Goal: Check status: Check status

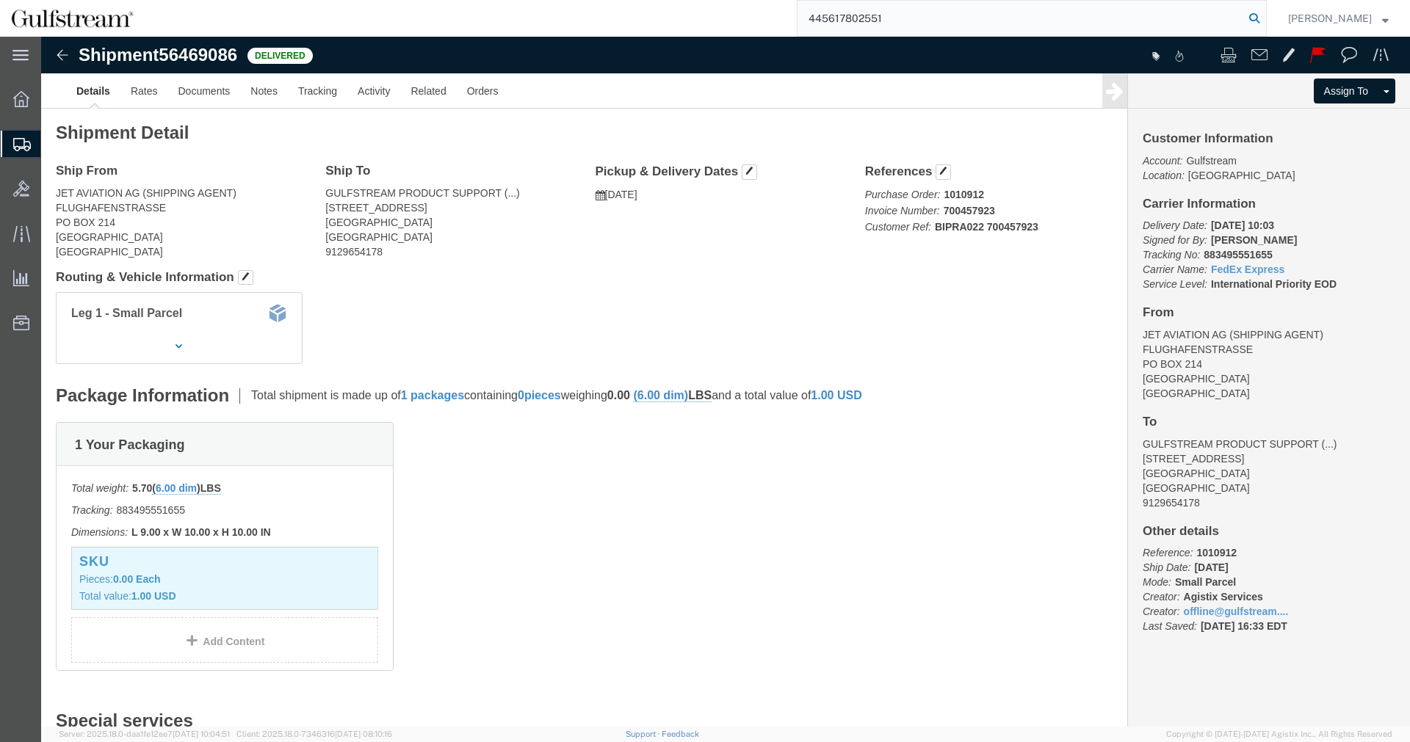
click at [1262, 11] on icon at bounding box center [1254, 18] width 21 height 21
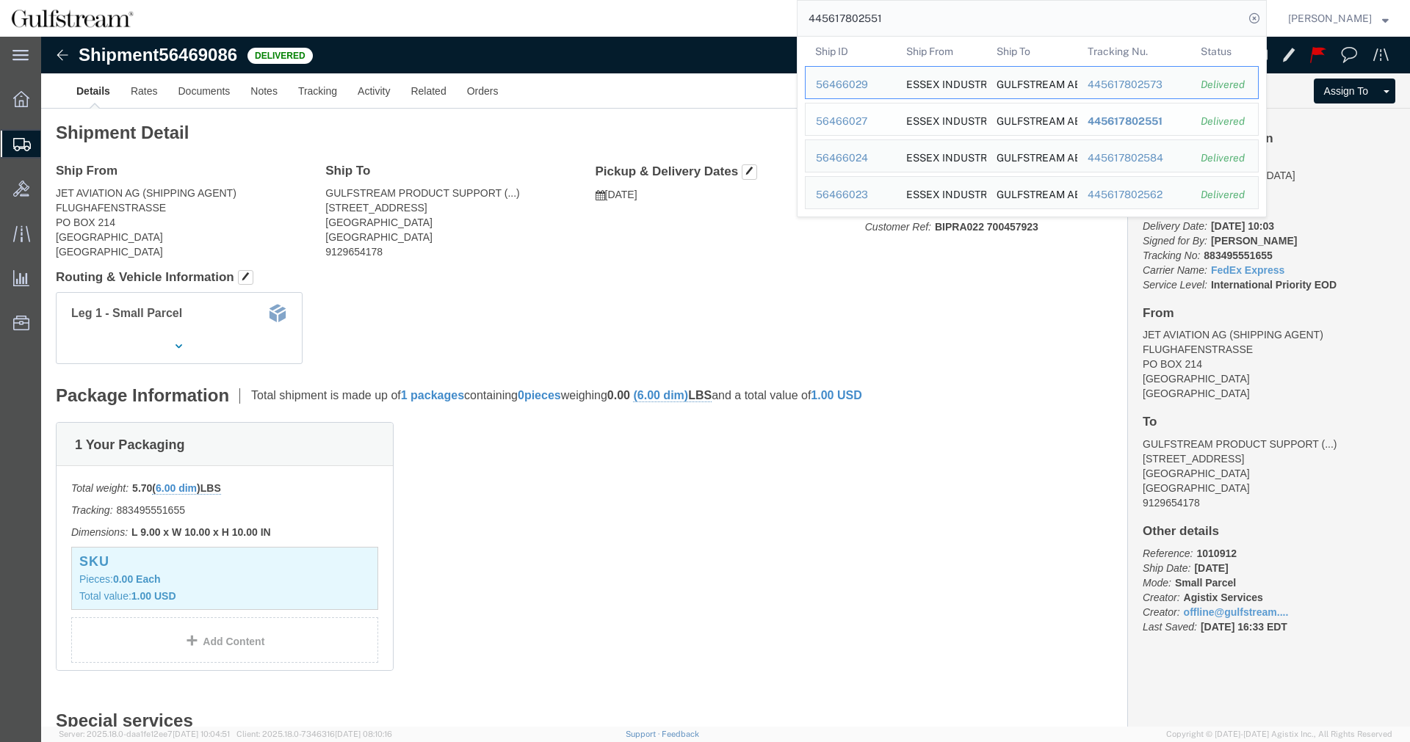
click at [1155, 121] on span "445617802551" at bounding box center [1125, 121] width 75 height 12
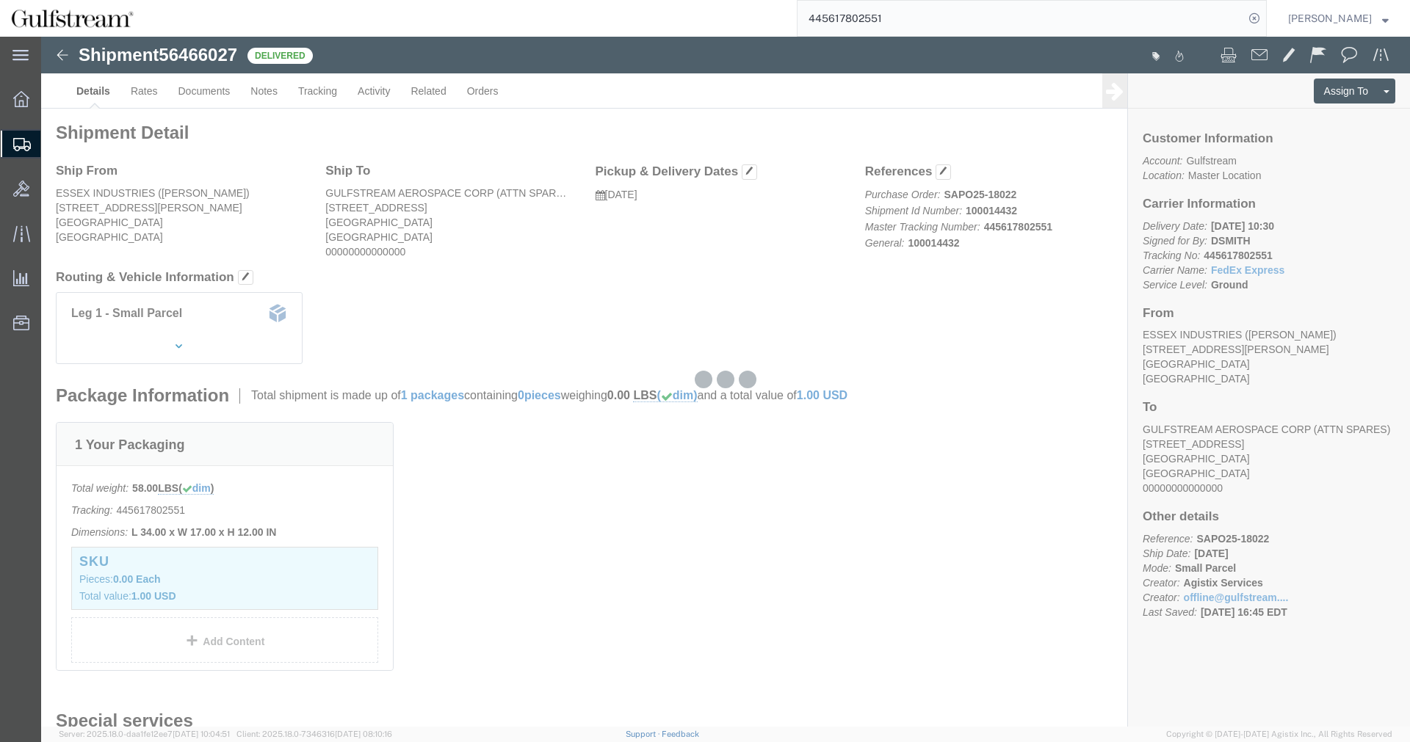
click body "Shipment 56466027 Delivered Details Rates Documents Notes Tracking Activity Rel…"
click b "SAPO25-18022"
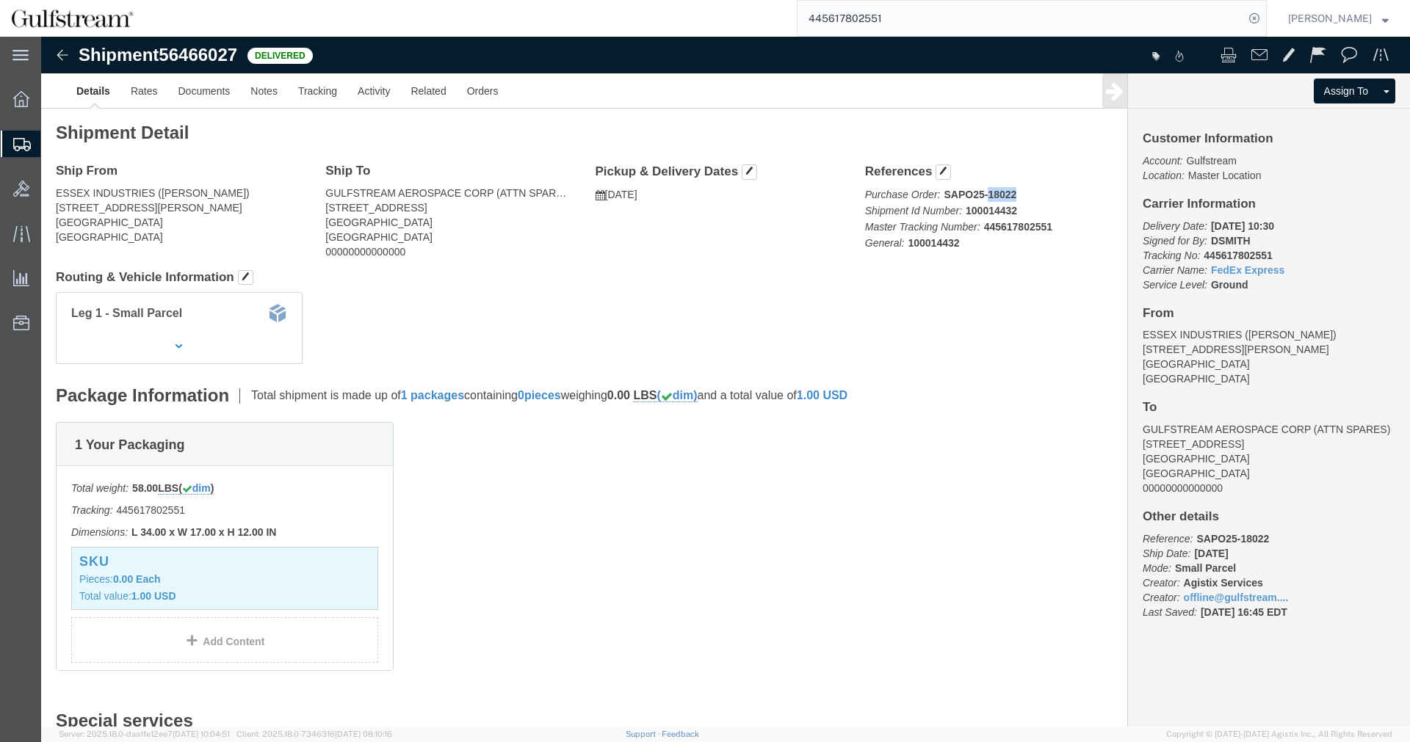
copy b "18022"
click at [863, 22] on input "445617802551" at bounding box center [1021, 18] width 447 height 35
click at [1265, 12] on icon at bounding box center [1254, 18] width 21 height 21
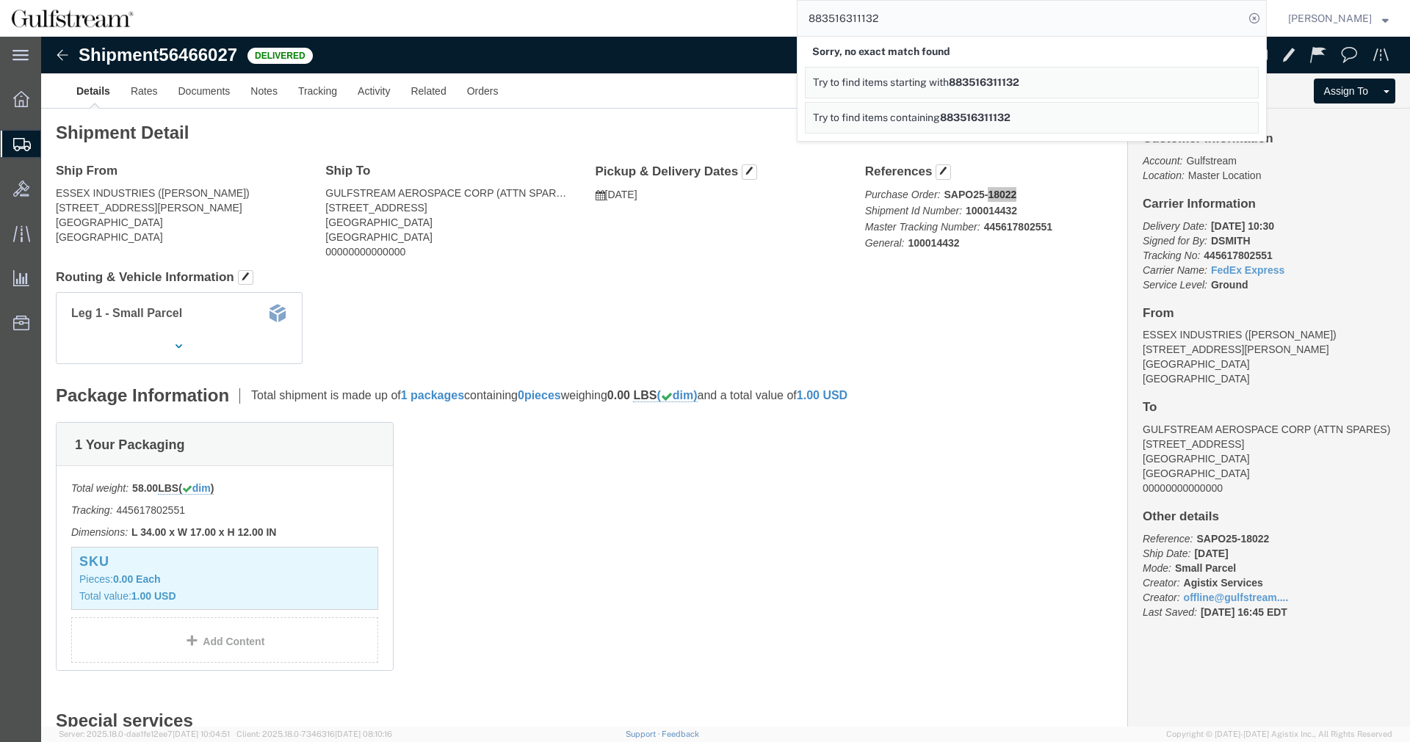
click at [847, 22] on input "883516311132" at bounding box center [1021, 18] width 447 height 35
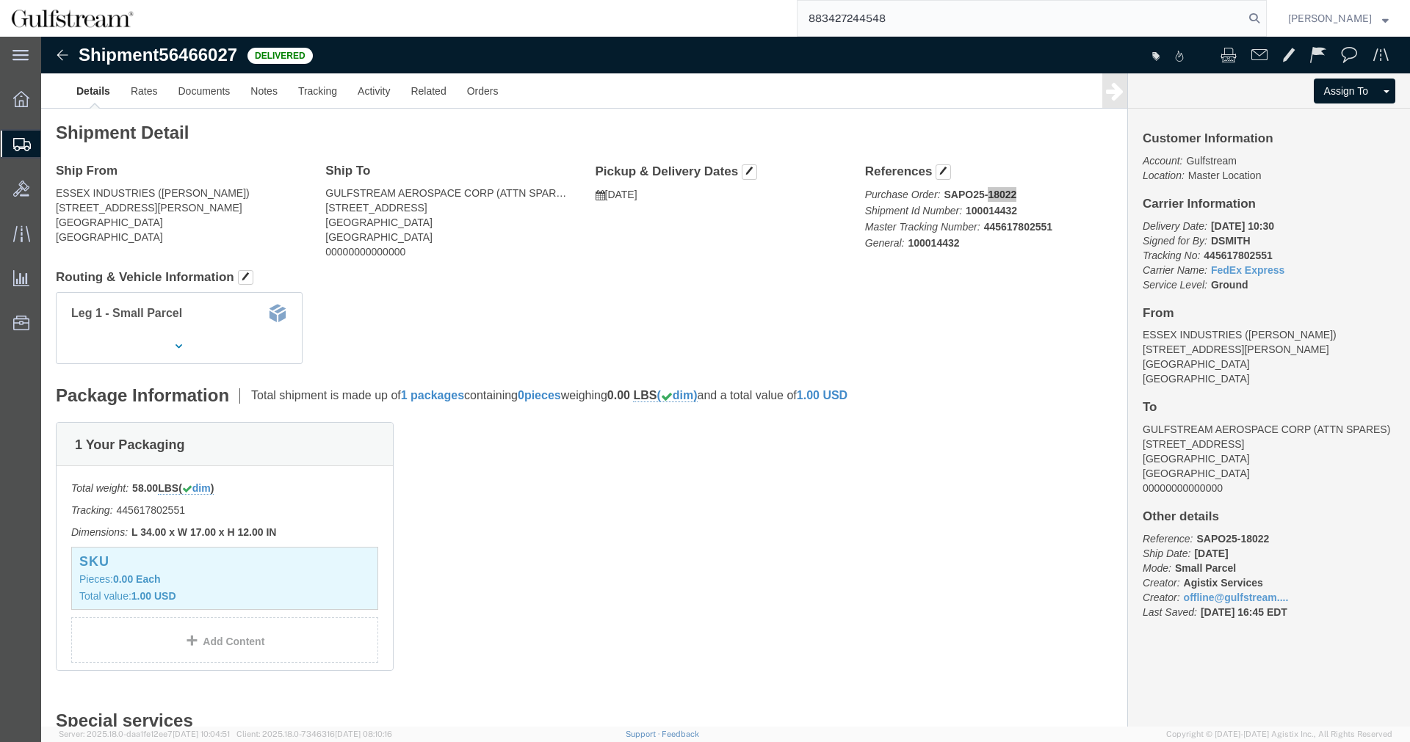
type input "883427244548"
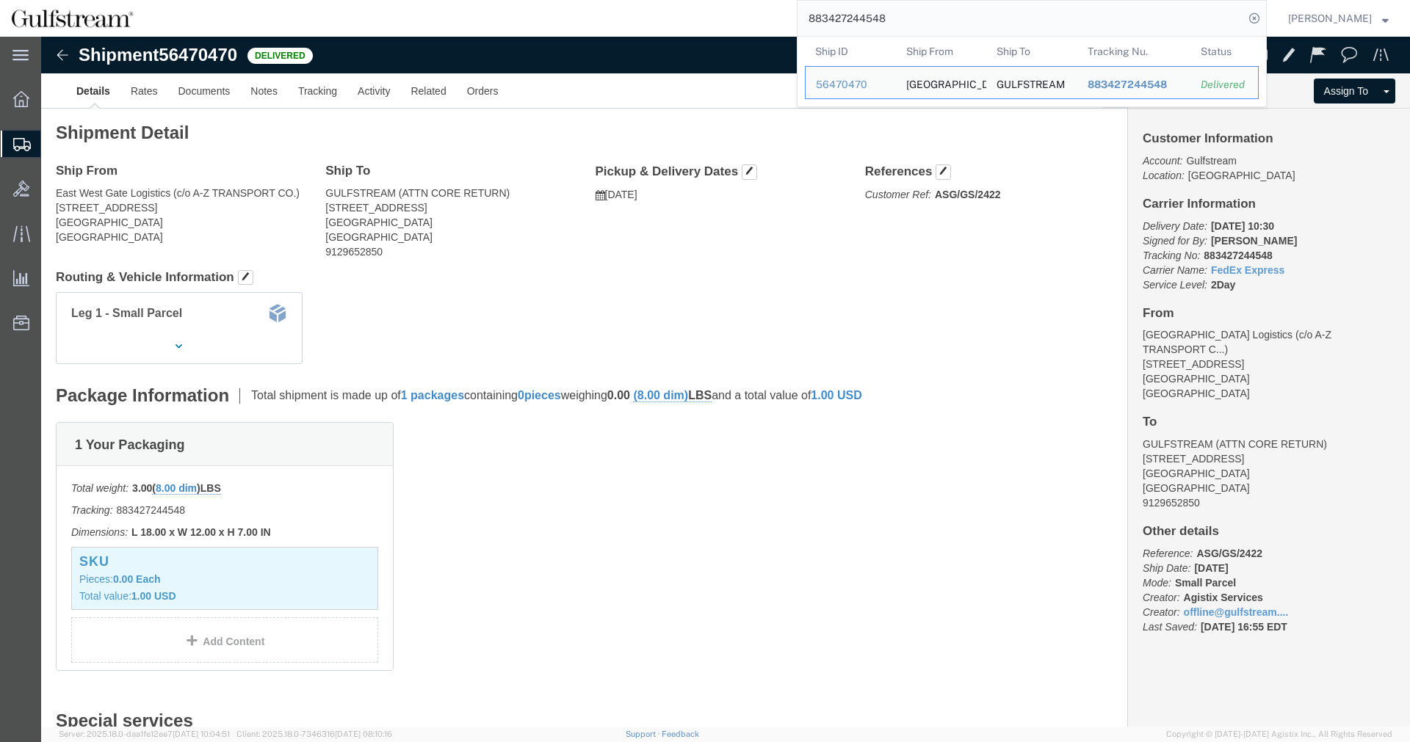
click div "Leg 1 - Small Parcel"
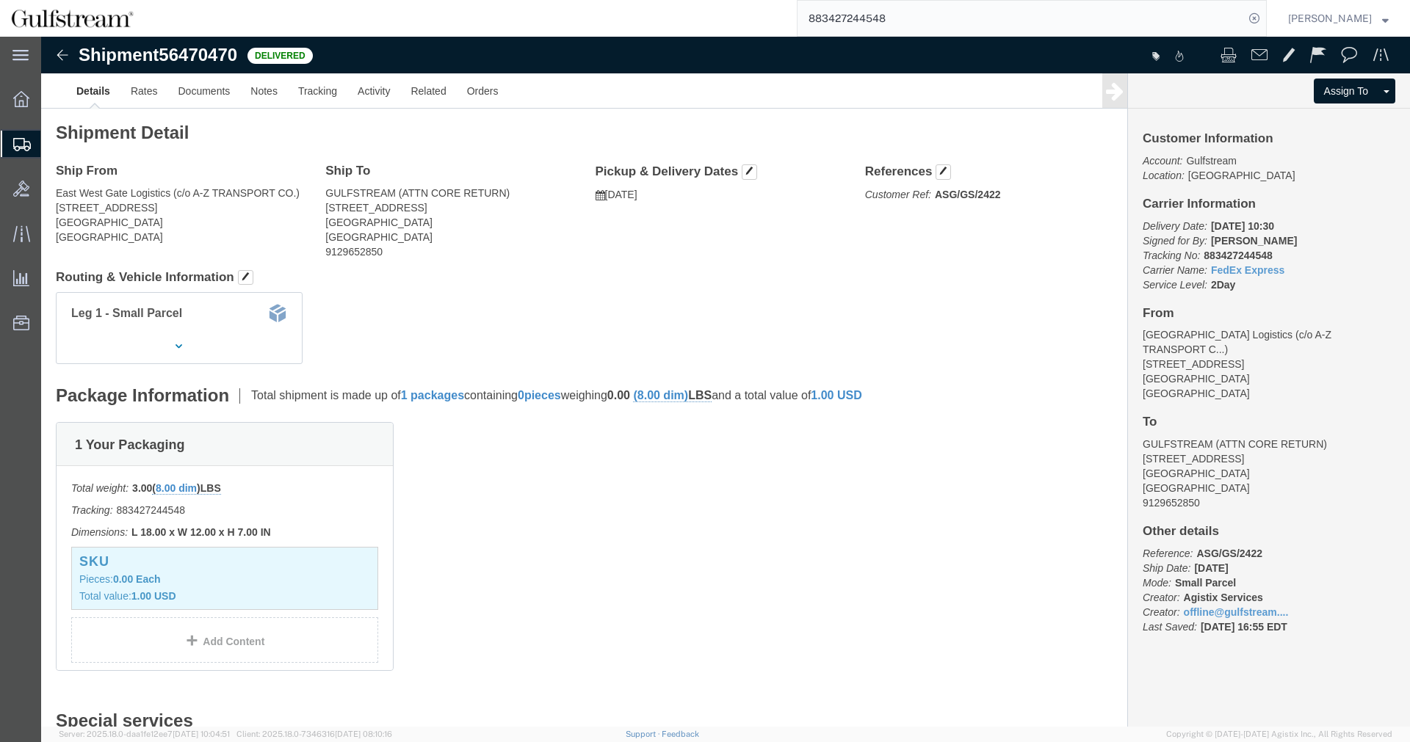
click ul "Details Rates Documents Notes Tracking Activity Related Orders"
